Goal: Find specific page/section: Find specific page/section

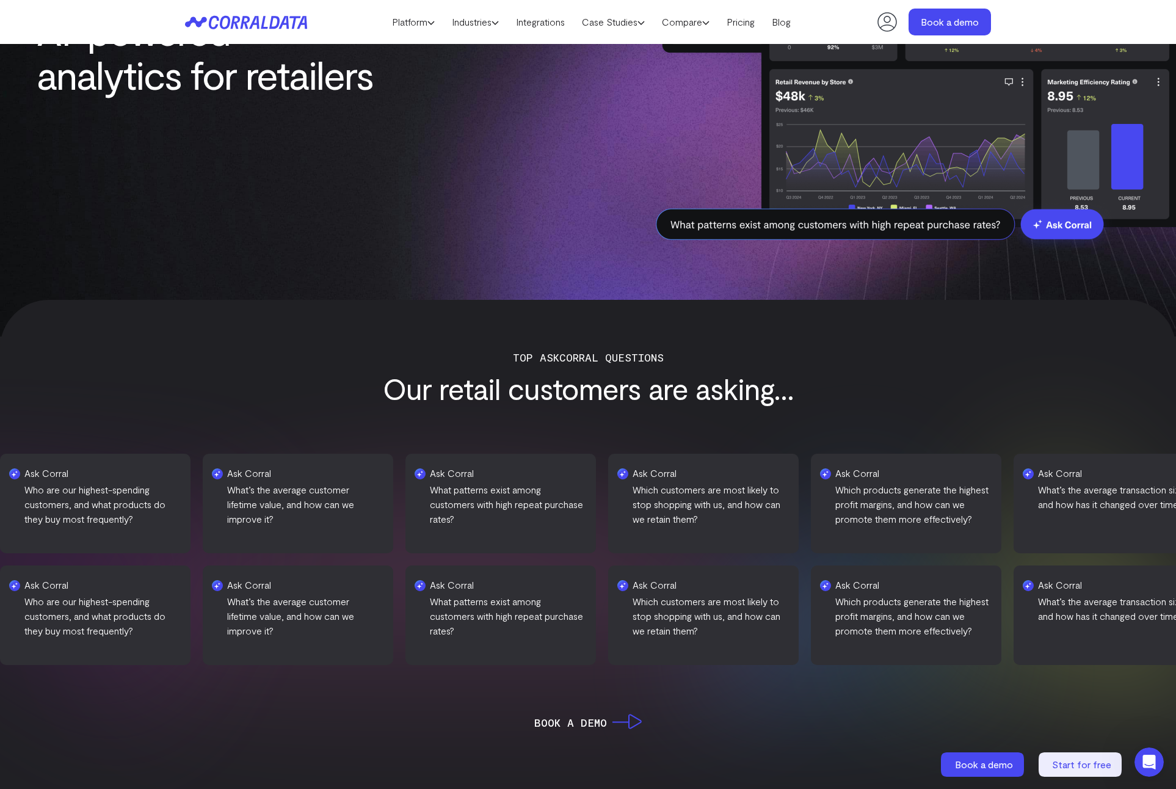
scroll to position [155, 0]
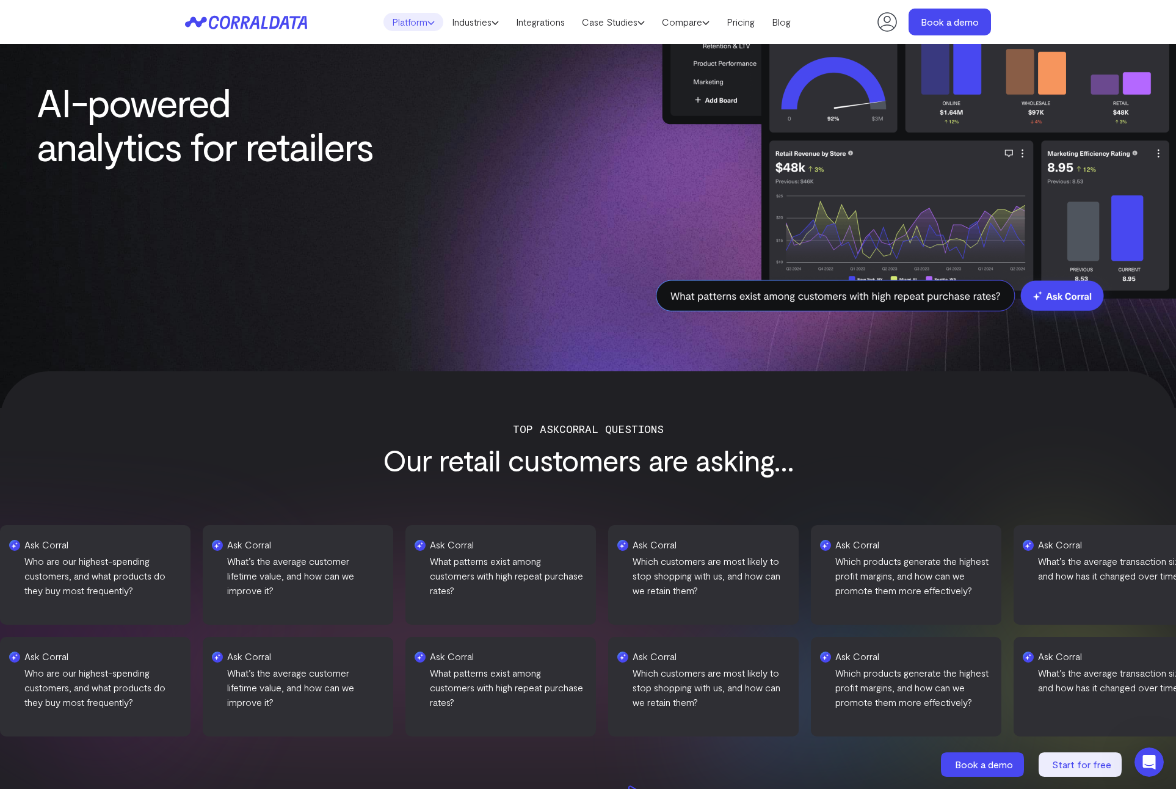
click at [412, 22] on link "Platform" at bounding box center [414, 22] width 60 height 18
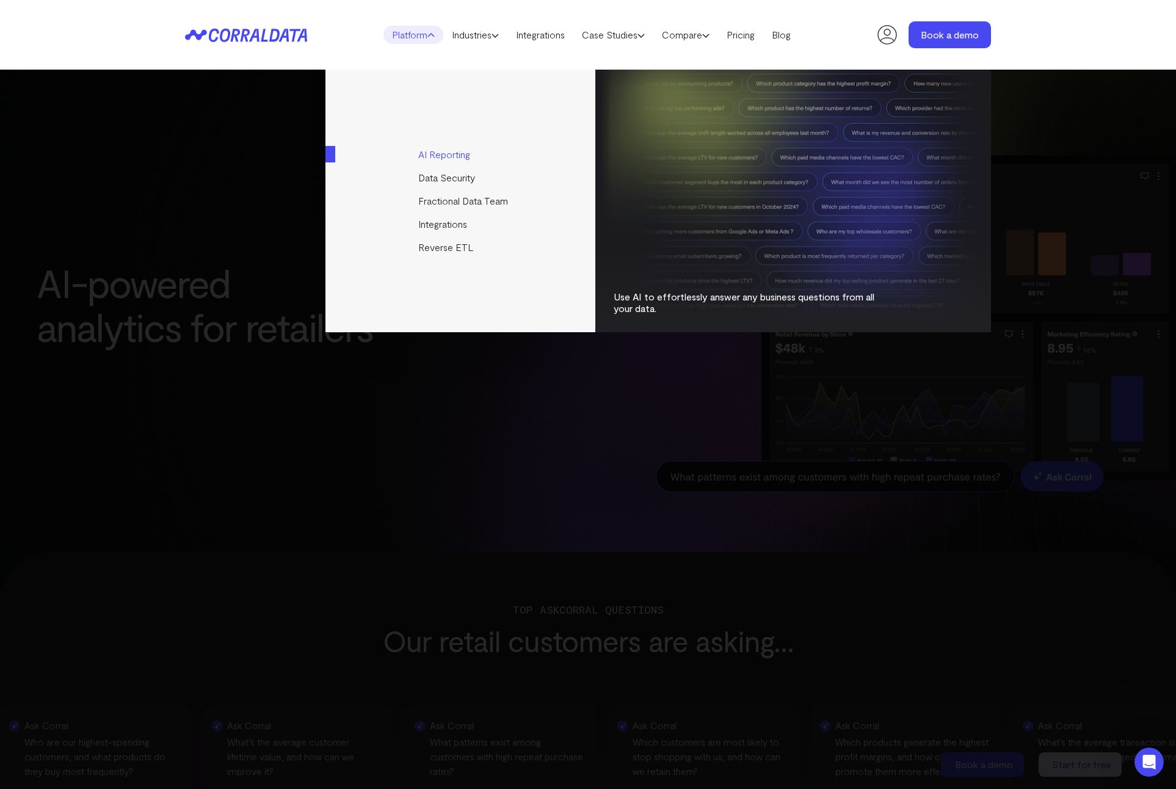
click at [437, 154] on link "AI Reporting" at bounding box center [461, 154] width 272 height 23
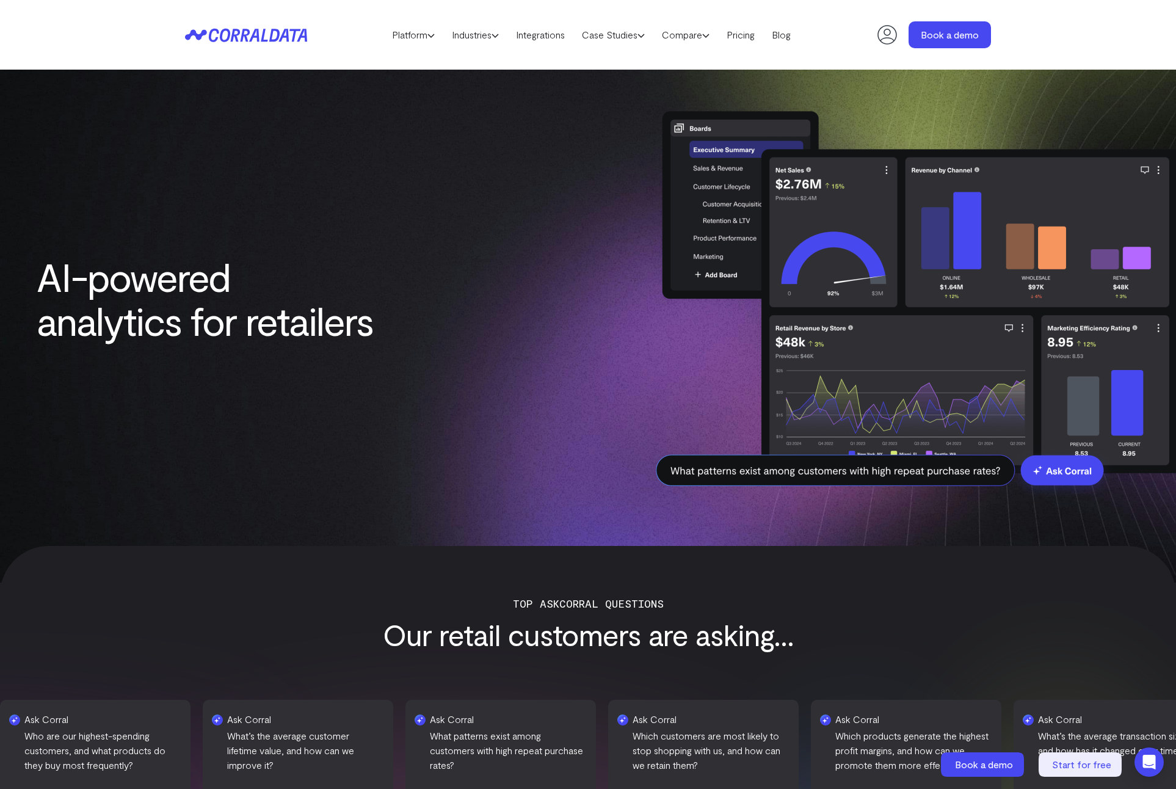
scroll to position [6, 0]
